Goal: Task Accomplishment & Management: Use online tool/utility

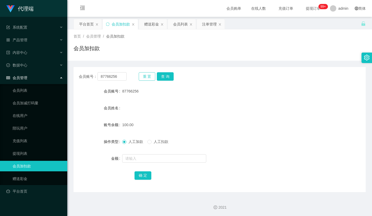
click at [145, 73] on button "重 置" at bounding box center [147, 76] width 17 height 8
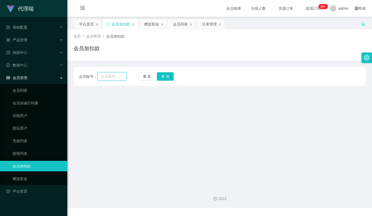
click at [115, 78] on input "text" at bounding box center [111, 76] width 29 height 8
paste input "Pema"
type input "Pema"
drag, startPoint x: 158, startPoint y: 76, endPoint x: 161, endPoint y: 84, distance: 8.2
click at [158, 76] on button "查 询" at bounding box center [165, 76] width 17 height 8
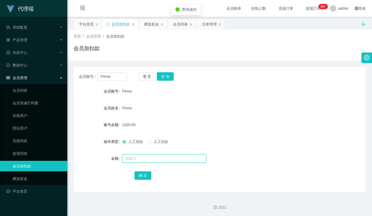
click at [132, 158] on input "text" at bounding box center [164, 158] width 84 height 8
type input "15"
click at [148, 179] on button "确 定" at bounding box center [142, 175] width 17 height 8
click at [206, 121] on div "1335.00" at bounding box center [207, 124] width 170 height 10
